Goal: Navigation & Orientation: Find specific page/section

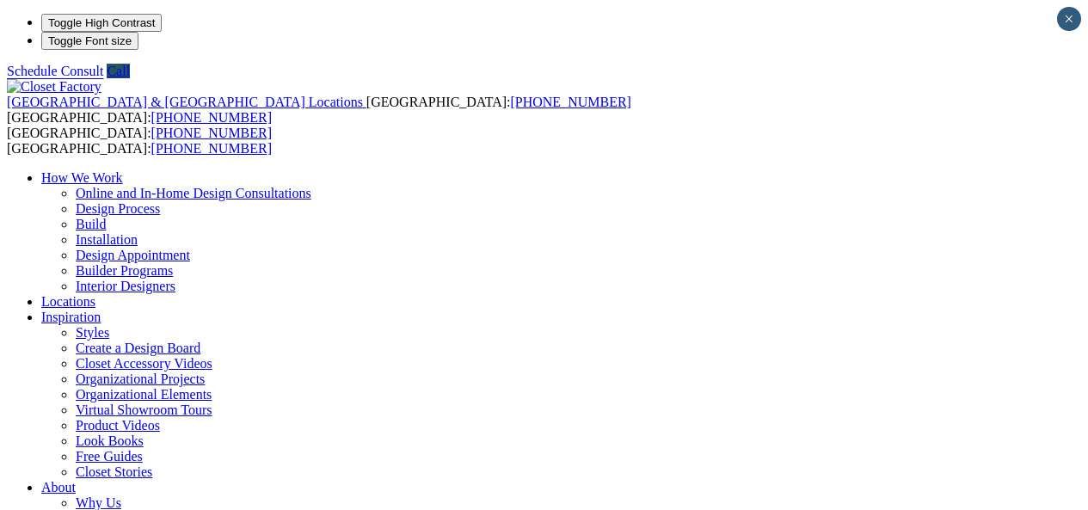
click at [123, 170] on link "How We Work" at bounding box center [82, 177] width 82 height 15
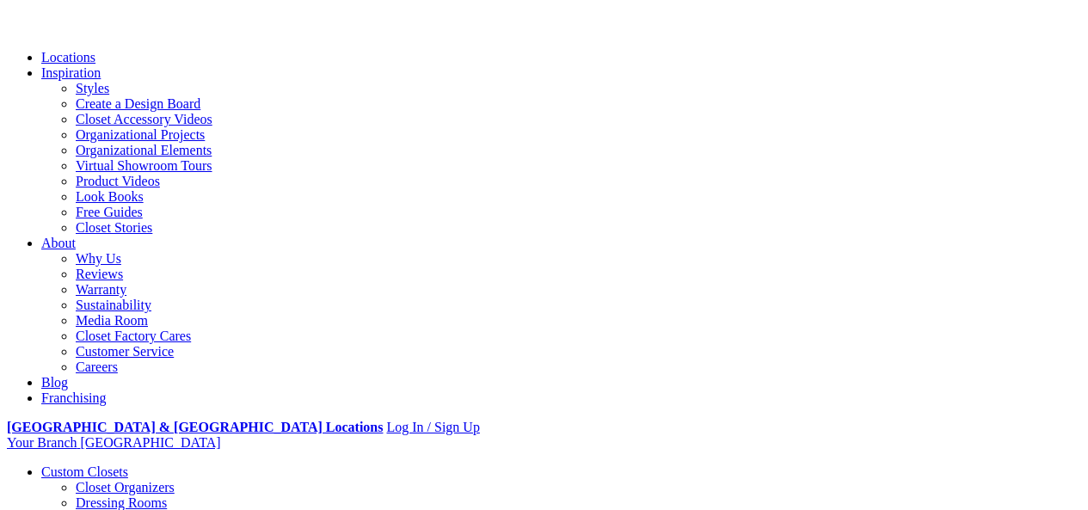
scroll to position [323, 0]
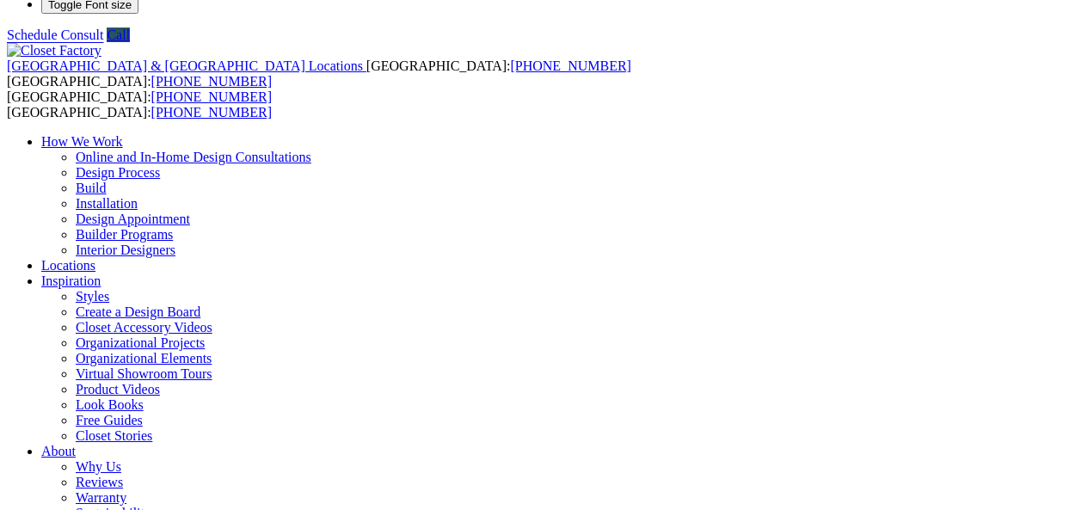
scroll to position [225, 0]
